Goal: Task Accomplishment & Management: Manage account settings

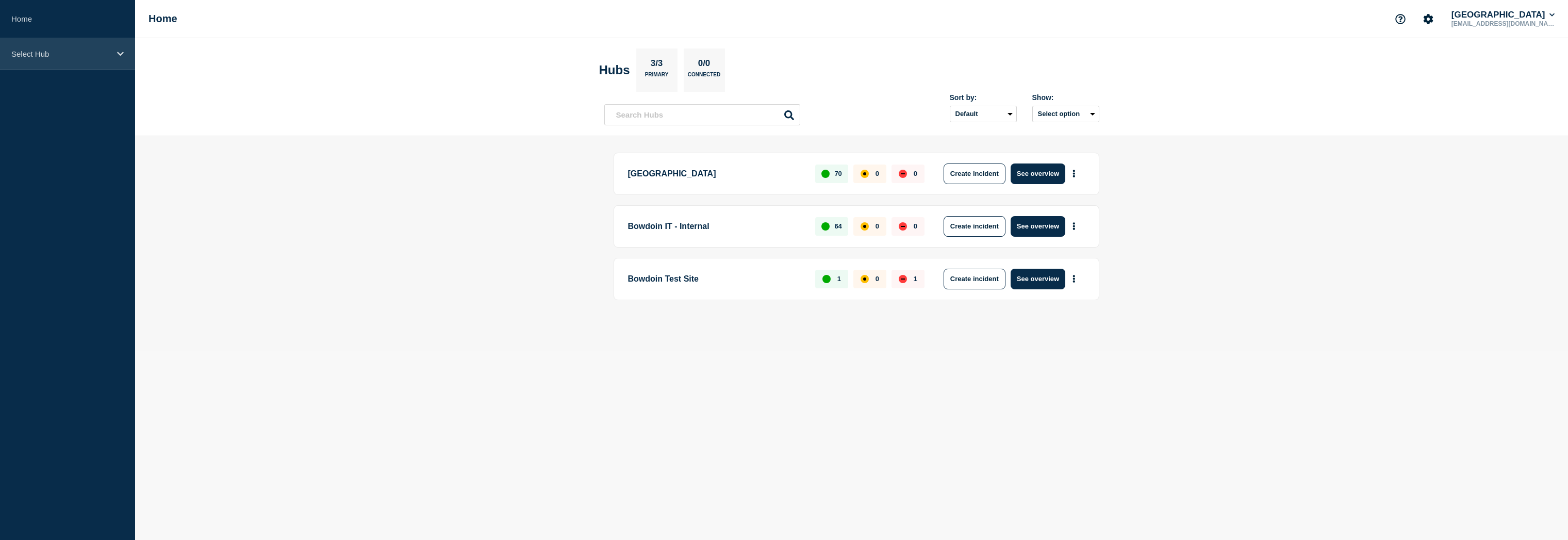
click at [54, 53] on p "Select Hub" at bounding box center [61, 54] width 99 height 9
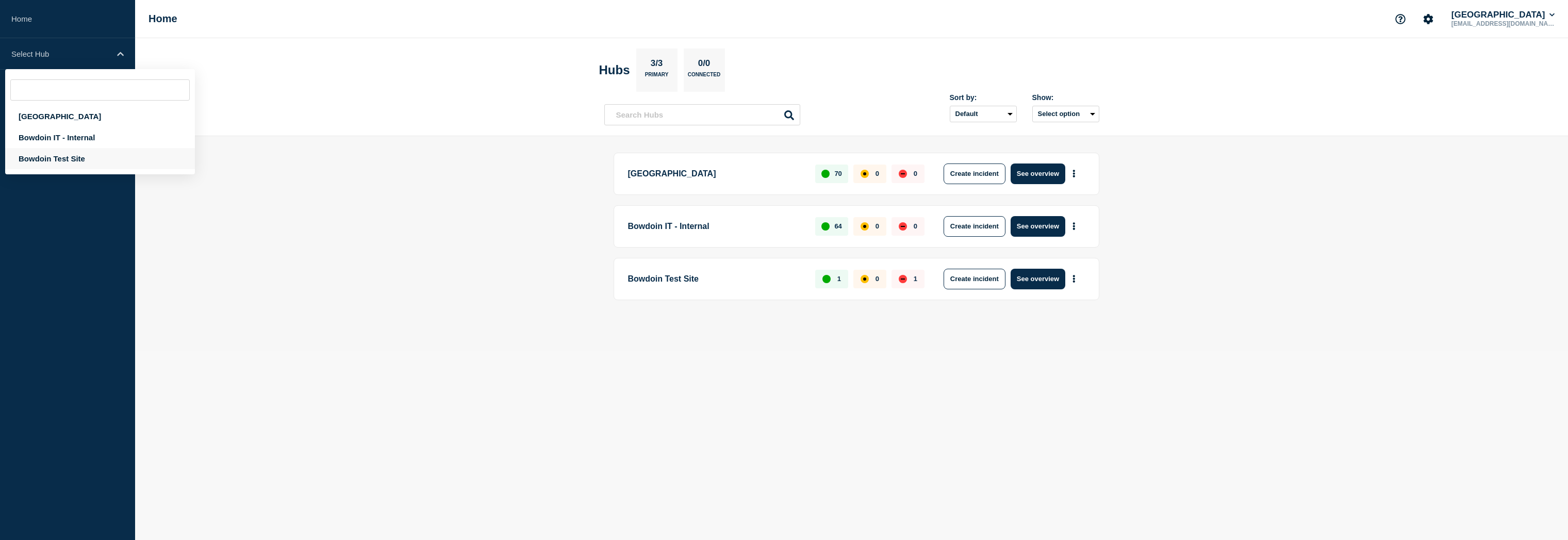
click at [59, 160] on div "Bowdoin Test Site" at bounding box center [100, 159] width 190 height 21
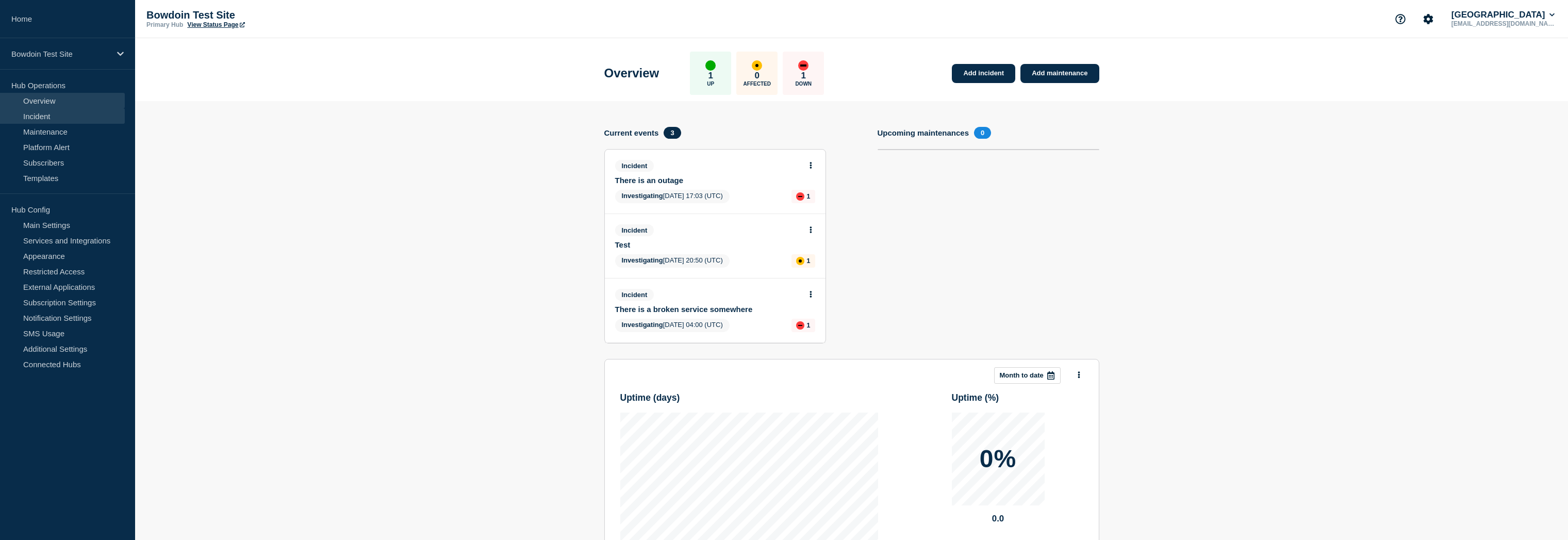
click at [52, 113] on link "Incident" at bounding box center [62, 116] width 125 height 15
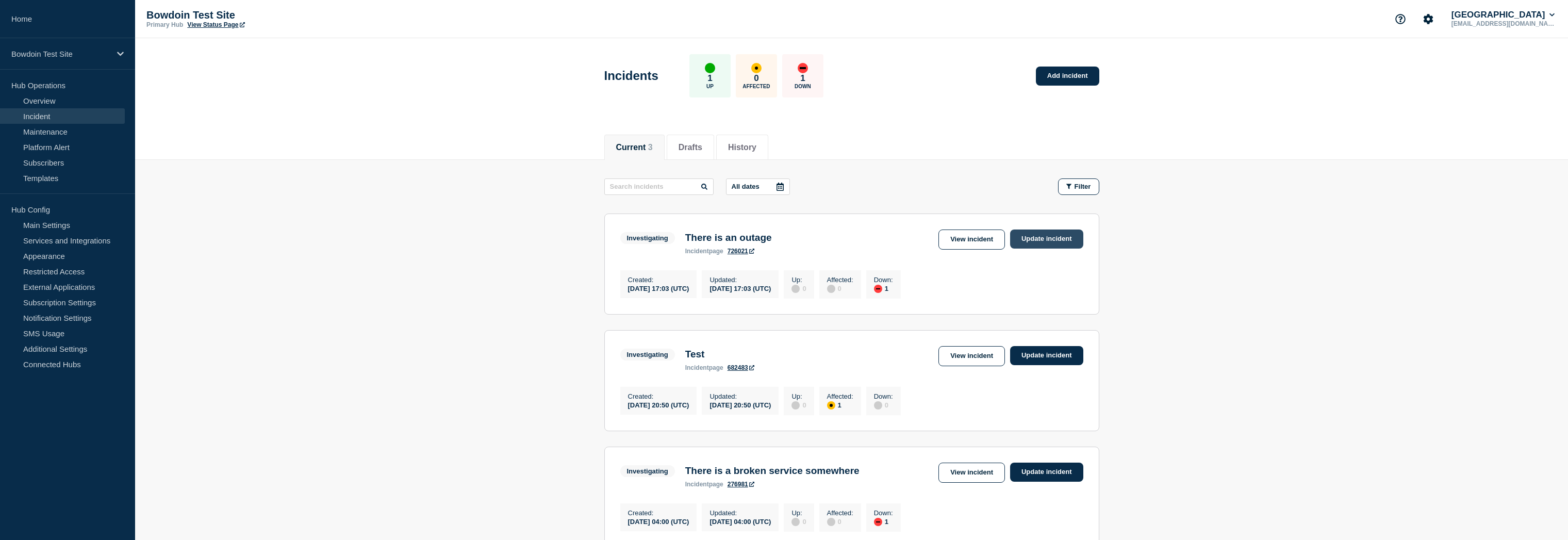
click at [1027, 241] on link "Update incident" at bounding box center [1046, 238] width 73 height 19
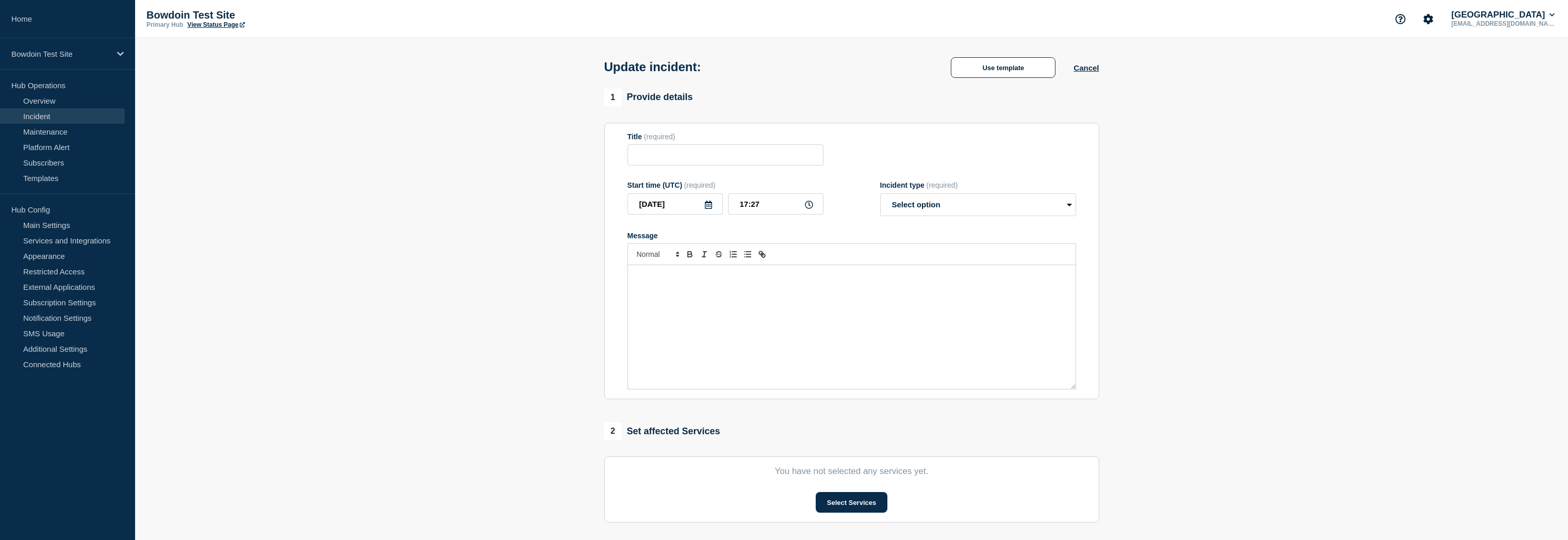
type input "There is an outage"
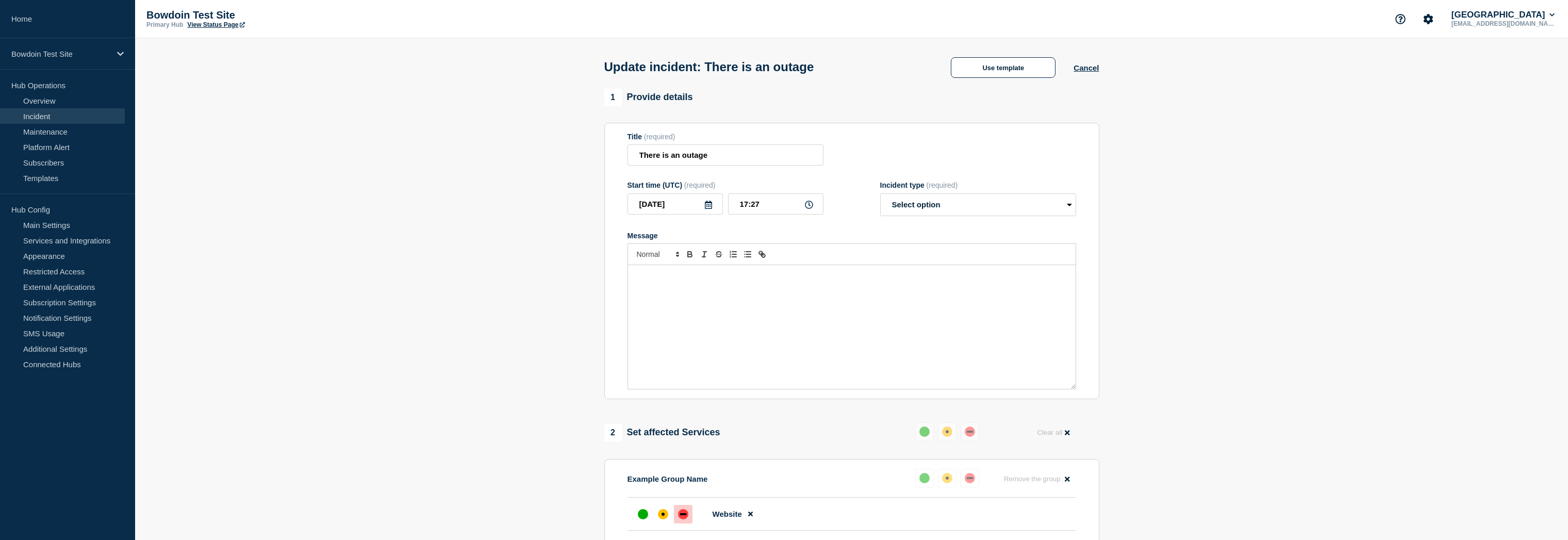
click at [679, 311] on div "Message" at bounding box center [852, 326] width 447 height 124
select select "identified"
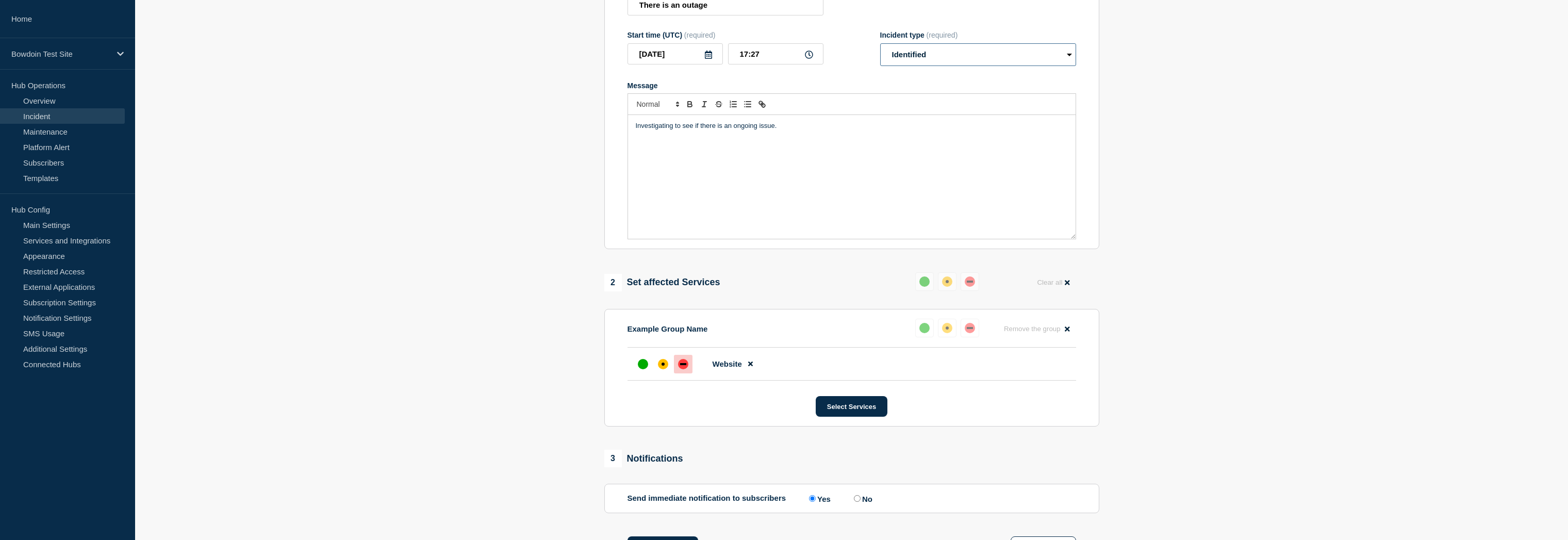
scroll to position [169, 0]
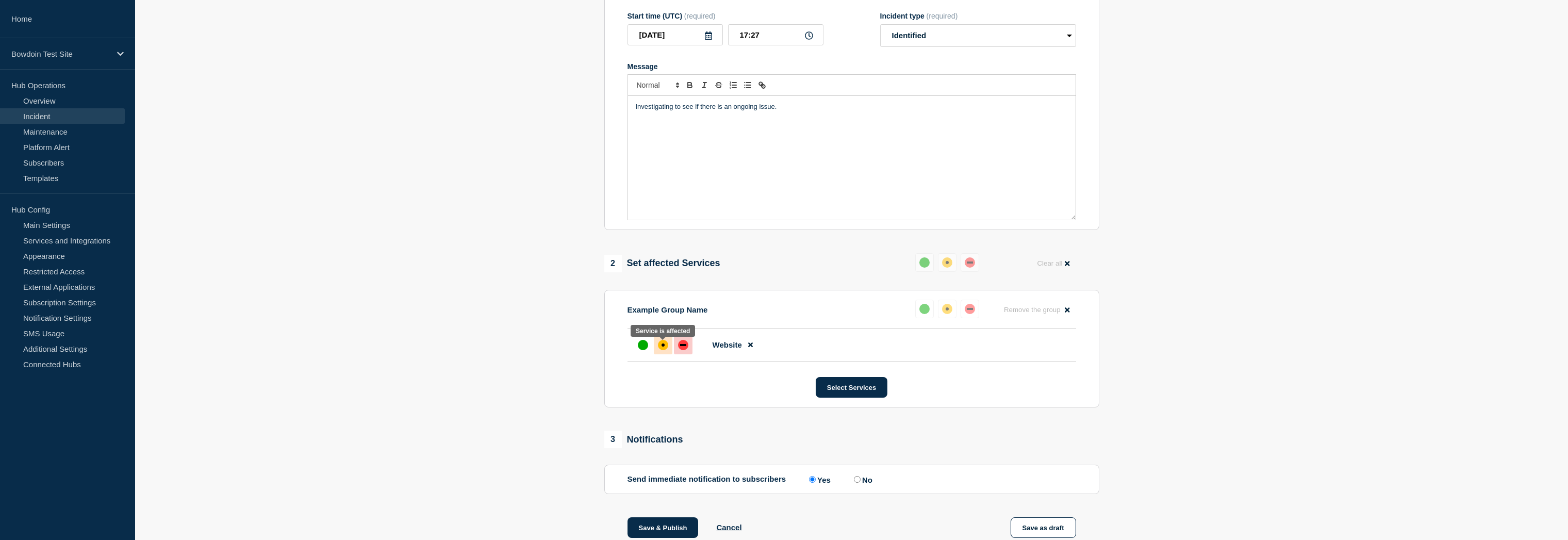
click at [662, 346] on div "affected" at bounding box center [663, 344] width 3 height 3
click at [667, 527] on button "Save & Publish" at bounding box center [663, 527] width 71 height 21
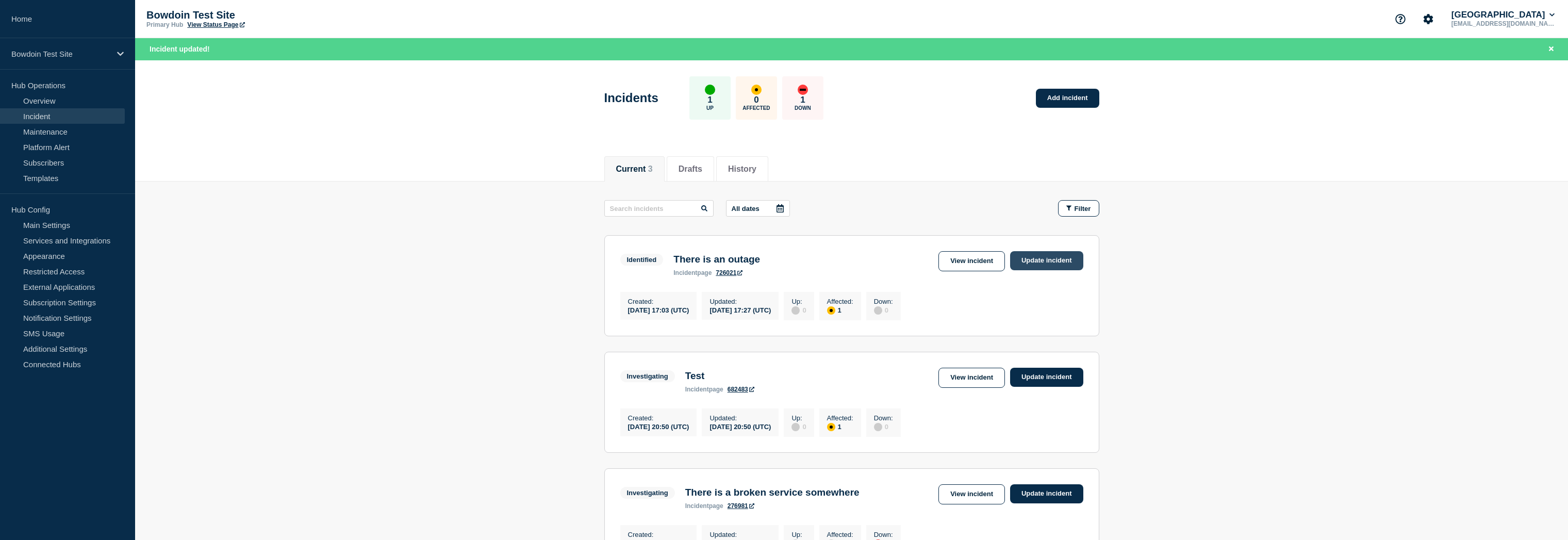
click at [1051, 266] on link "Update incident" at bounding box center [1046, 260] width 73 height 19
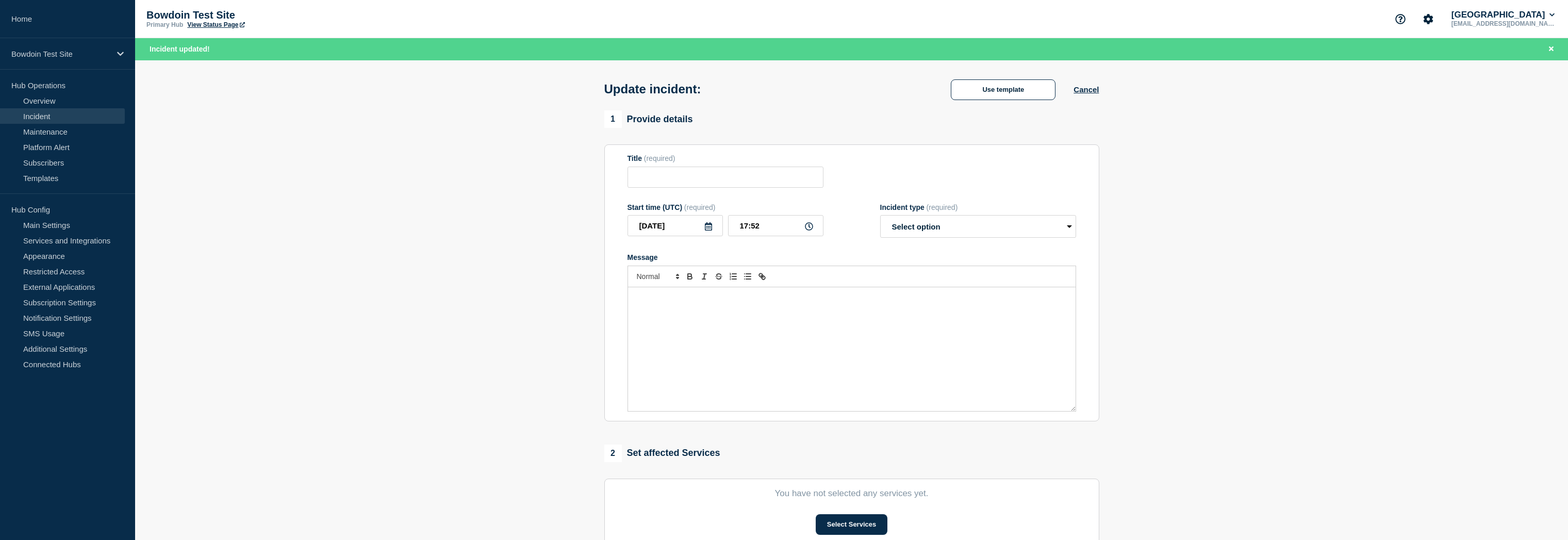
type input "There is an outage"
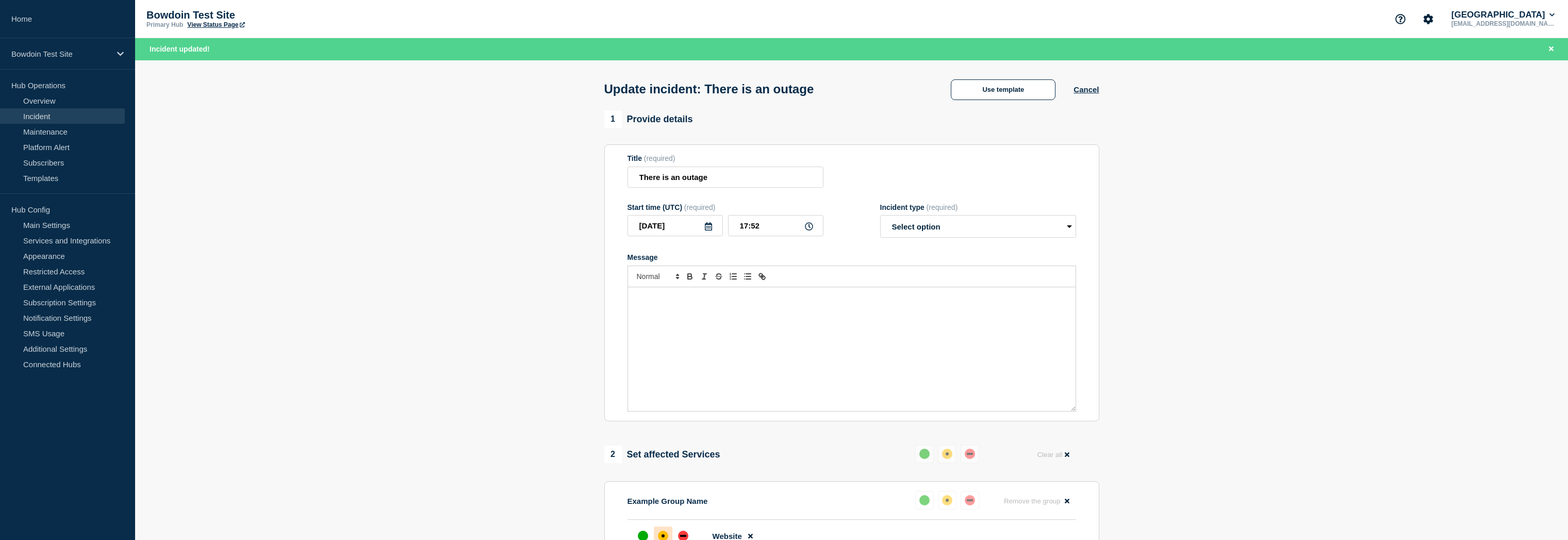
click at [681, 333] on div "Message" at bounding box center [852, 349] width 447 height 124
select select "monitoring"
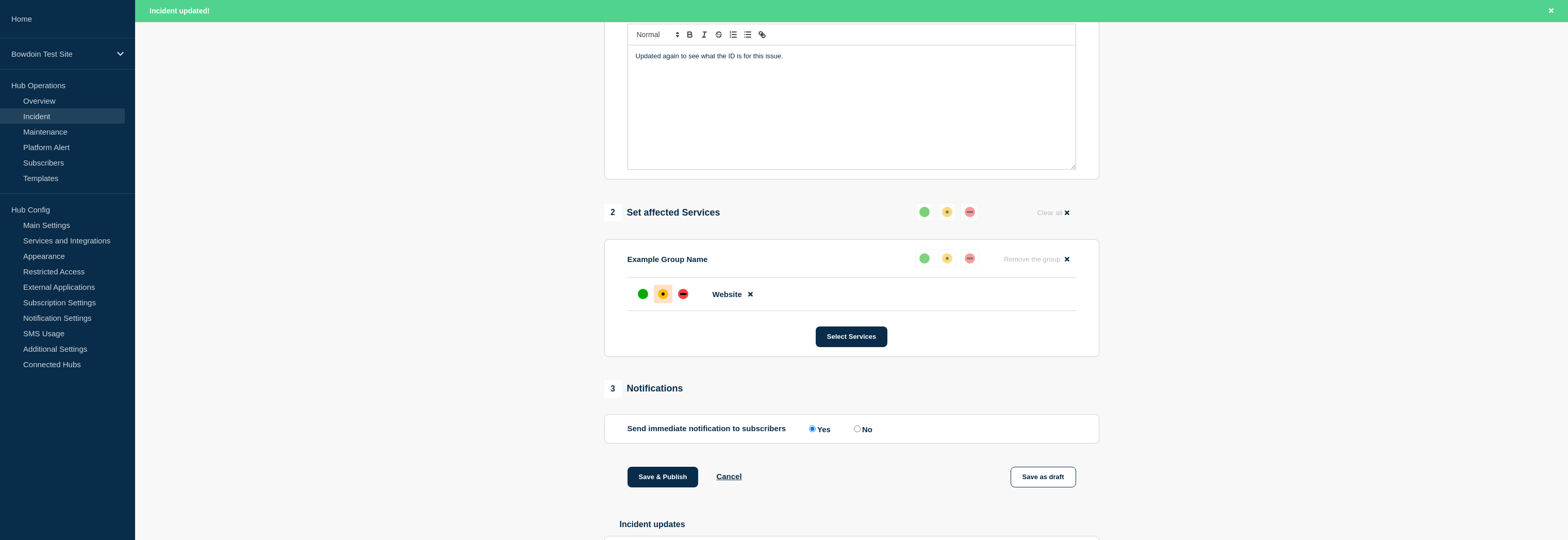
scroll to position [258, 0]
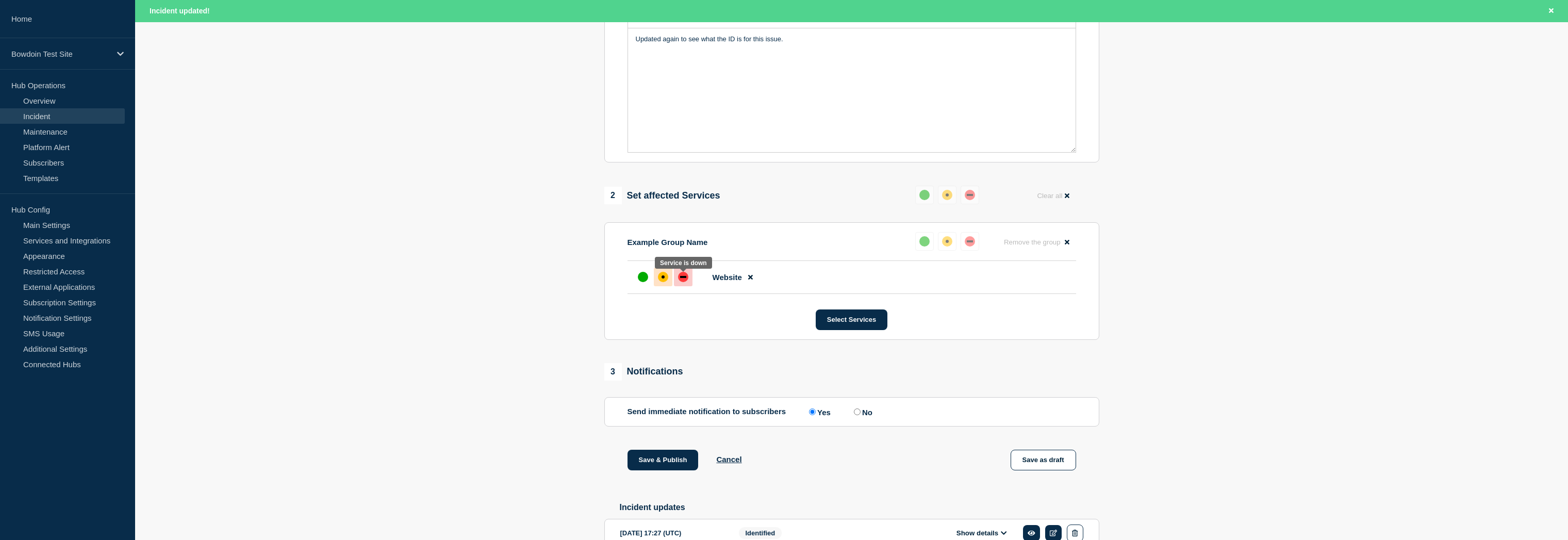
click at [684, 278] on div "down" at bounding box center [683, 277] width 6 height 2
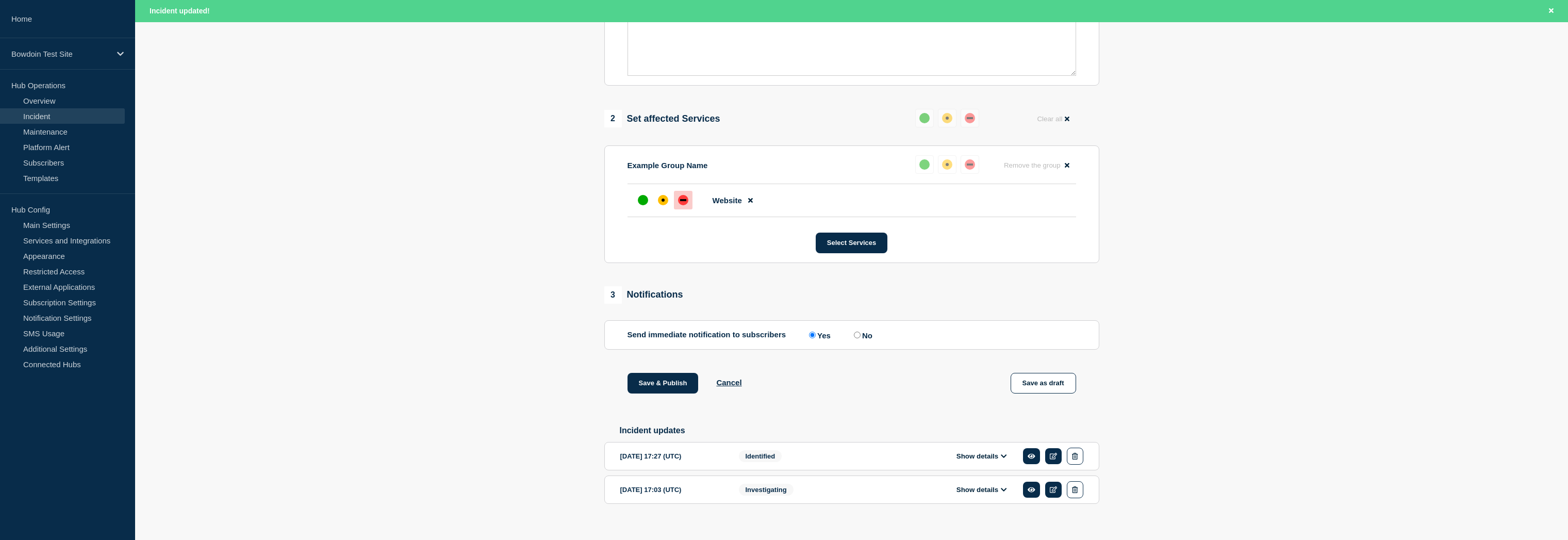
scroll to position [339, 0]
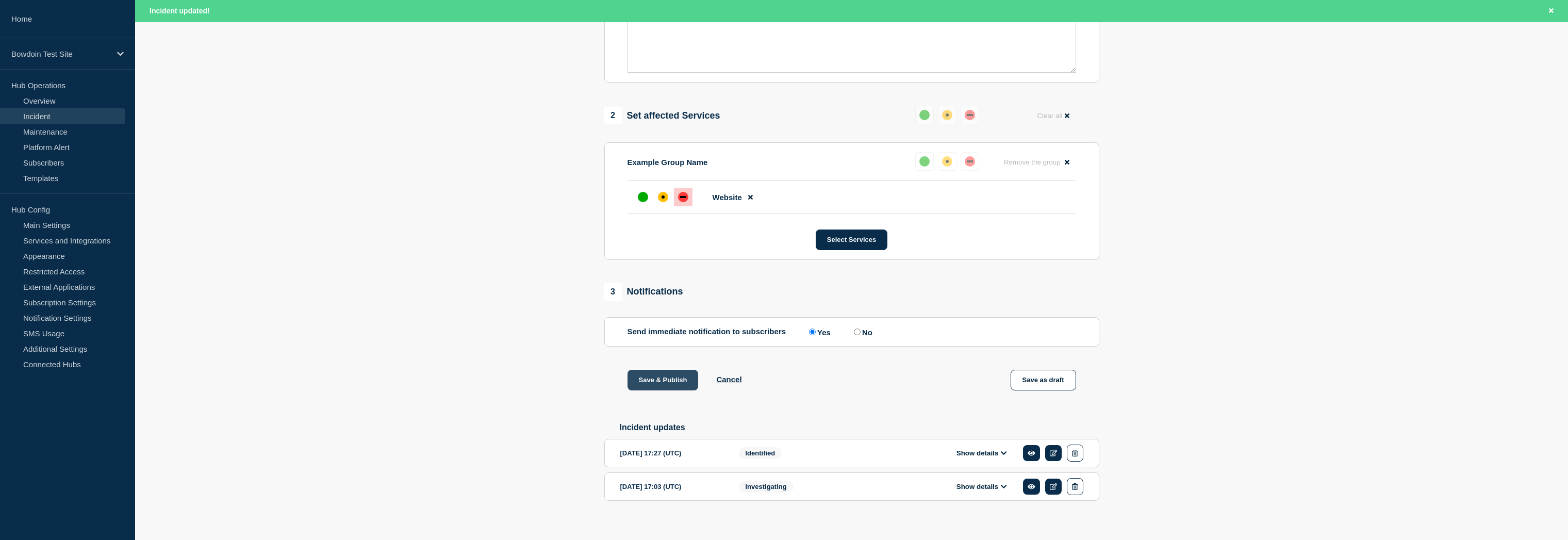
click at [674, 381] on button "Save & Publish" at bounding box center [663, 380] width 71 height 21
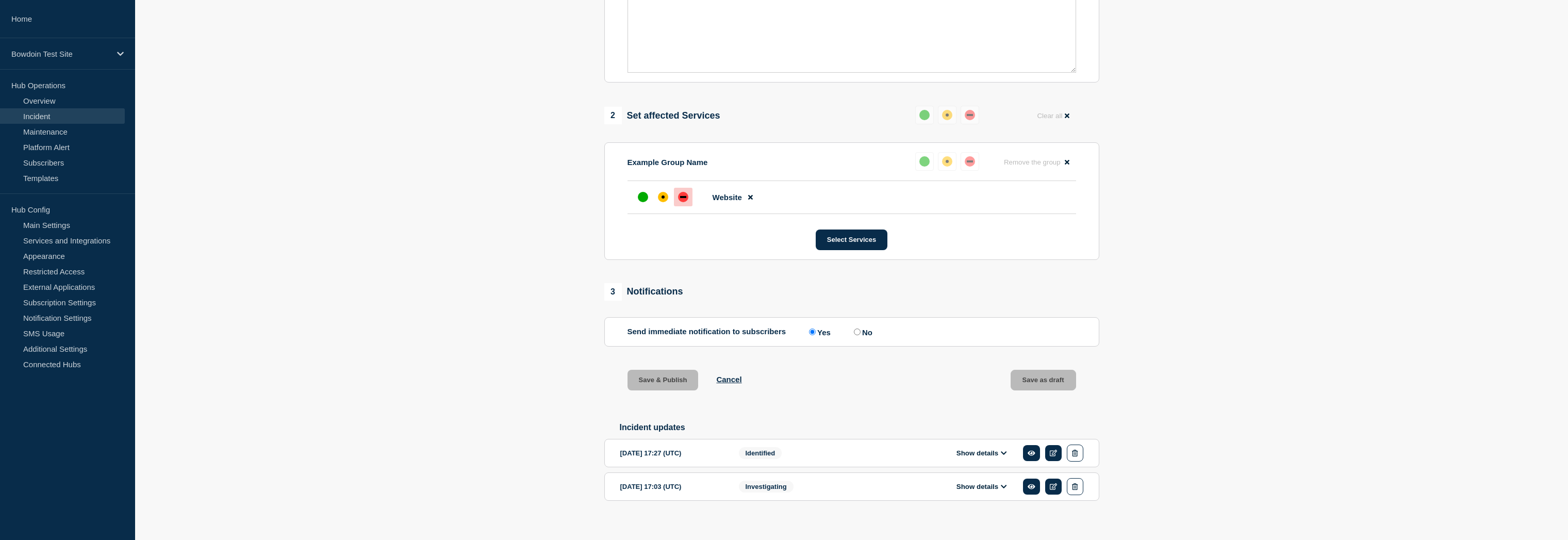
scroll to position [334, 0]
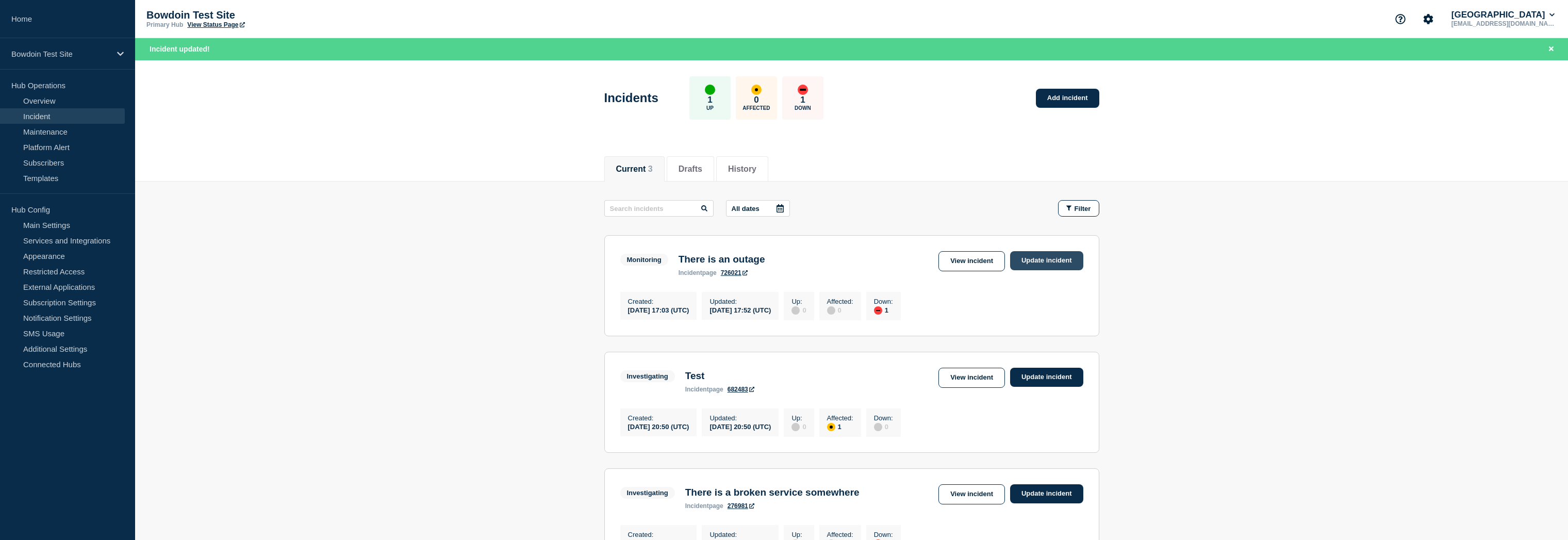
click at [1039, 261] on link "Update incident" at bounding box center [1046, 260] width 73 height 19
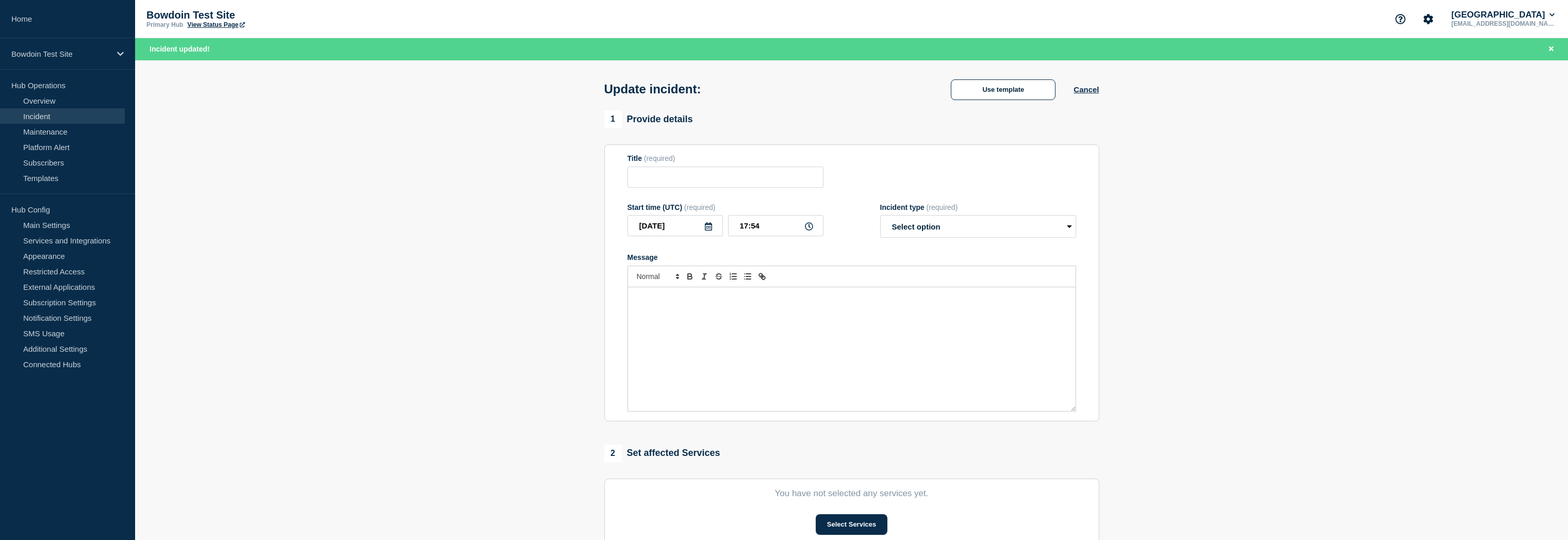
type input "There is an outage"
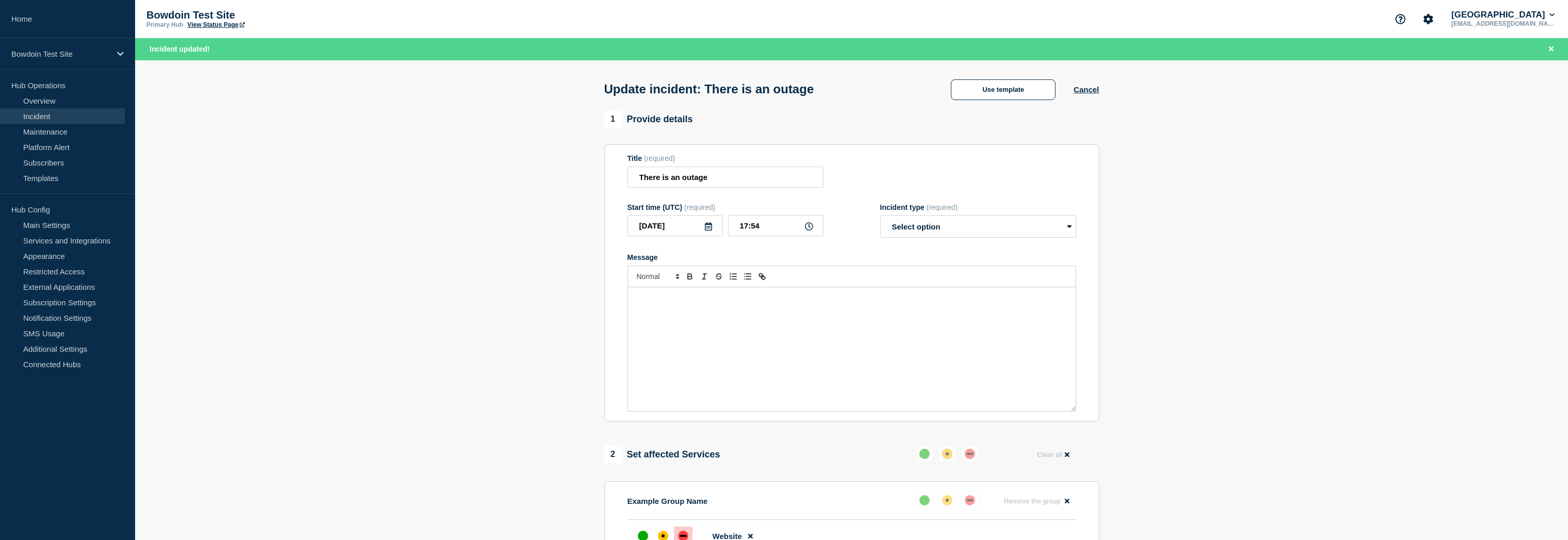
click at [667, 344] on div "Message" at bounding box center [852, 349] width 447 height 124
select select "resolved"
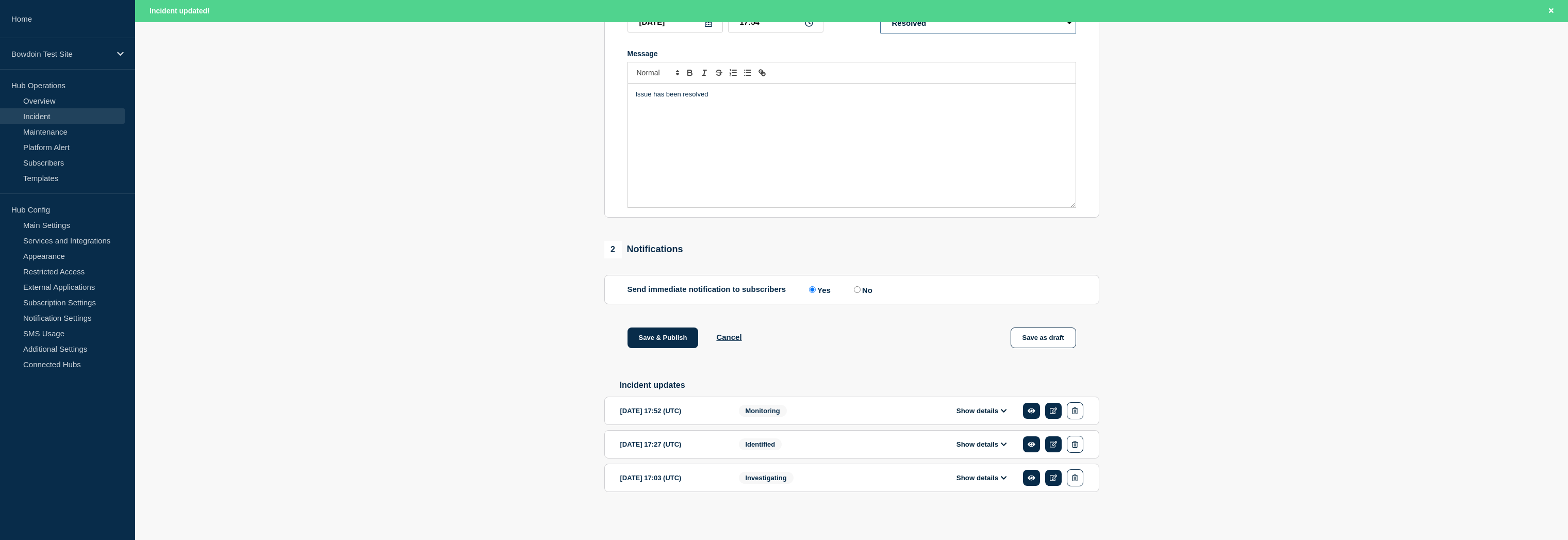
scroll to position [213, 0]
click at [669, 331] on button "Save & Publish" at bounding box center [663, 338] width 71 height 21
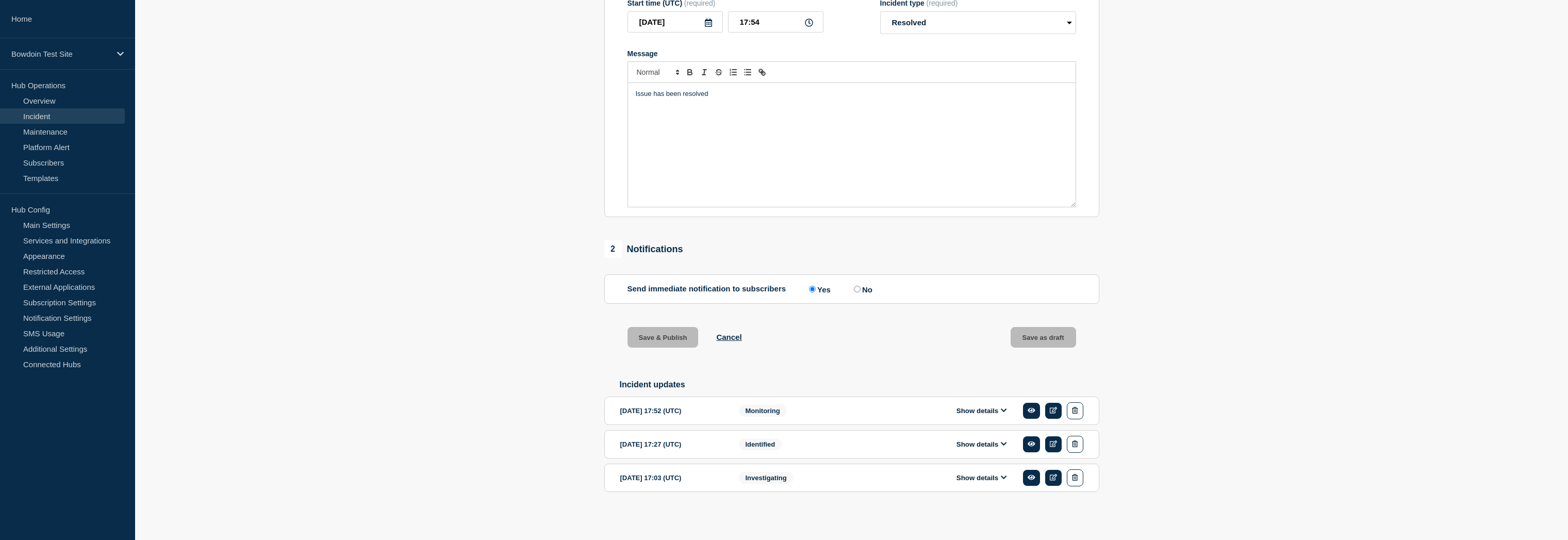
scroll to position [191, 0]
